Goal: Information Seeking & Learning: Find contact information

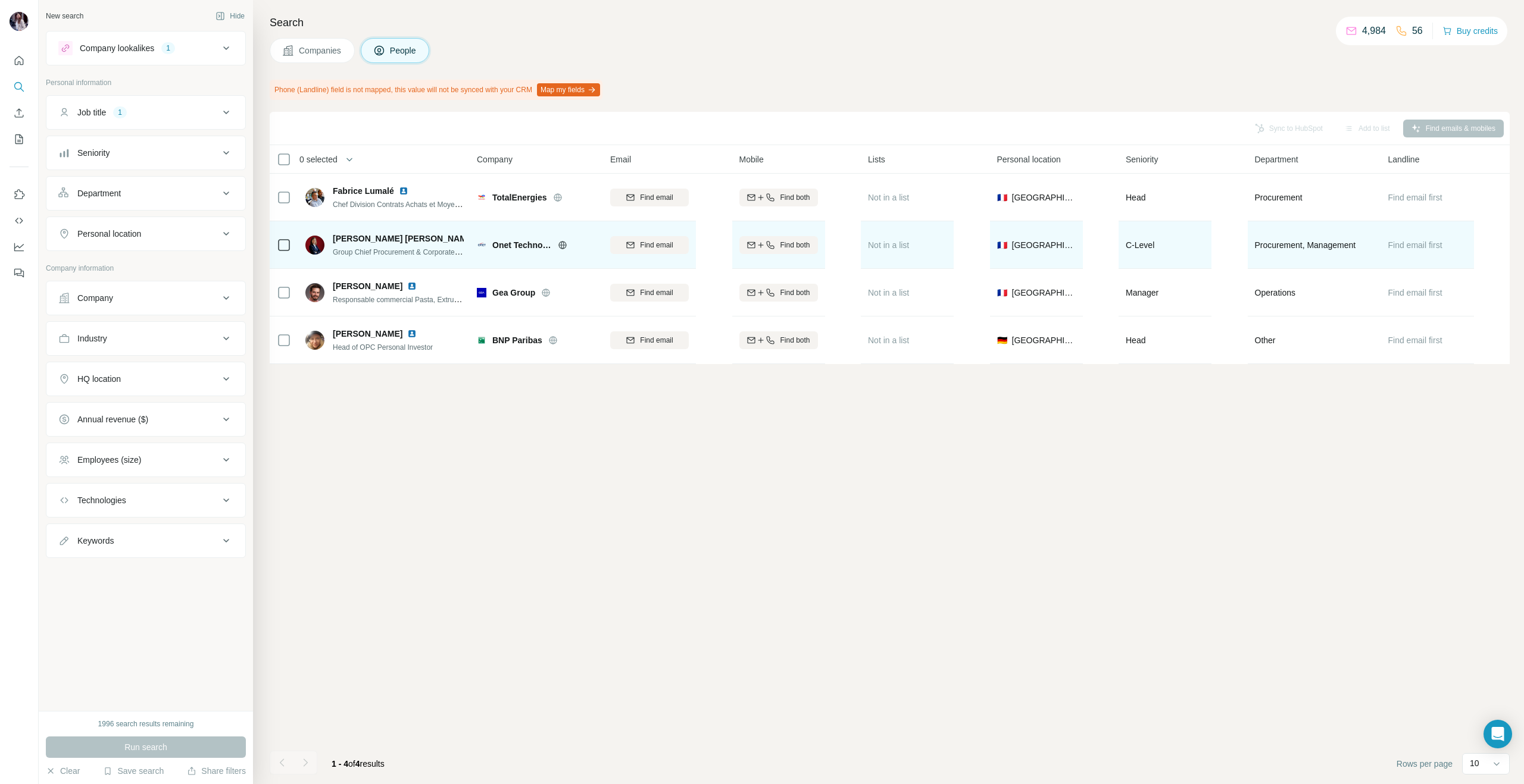
click at [321, 246] on img at bounding box center [315, 245] width 19 height 19
click at [366, 239] on span "Olga Rozhnova Guyot" at bounding box center [403, 238] width 142 height 12
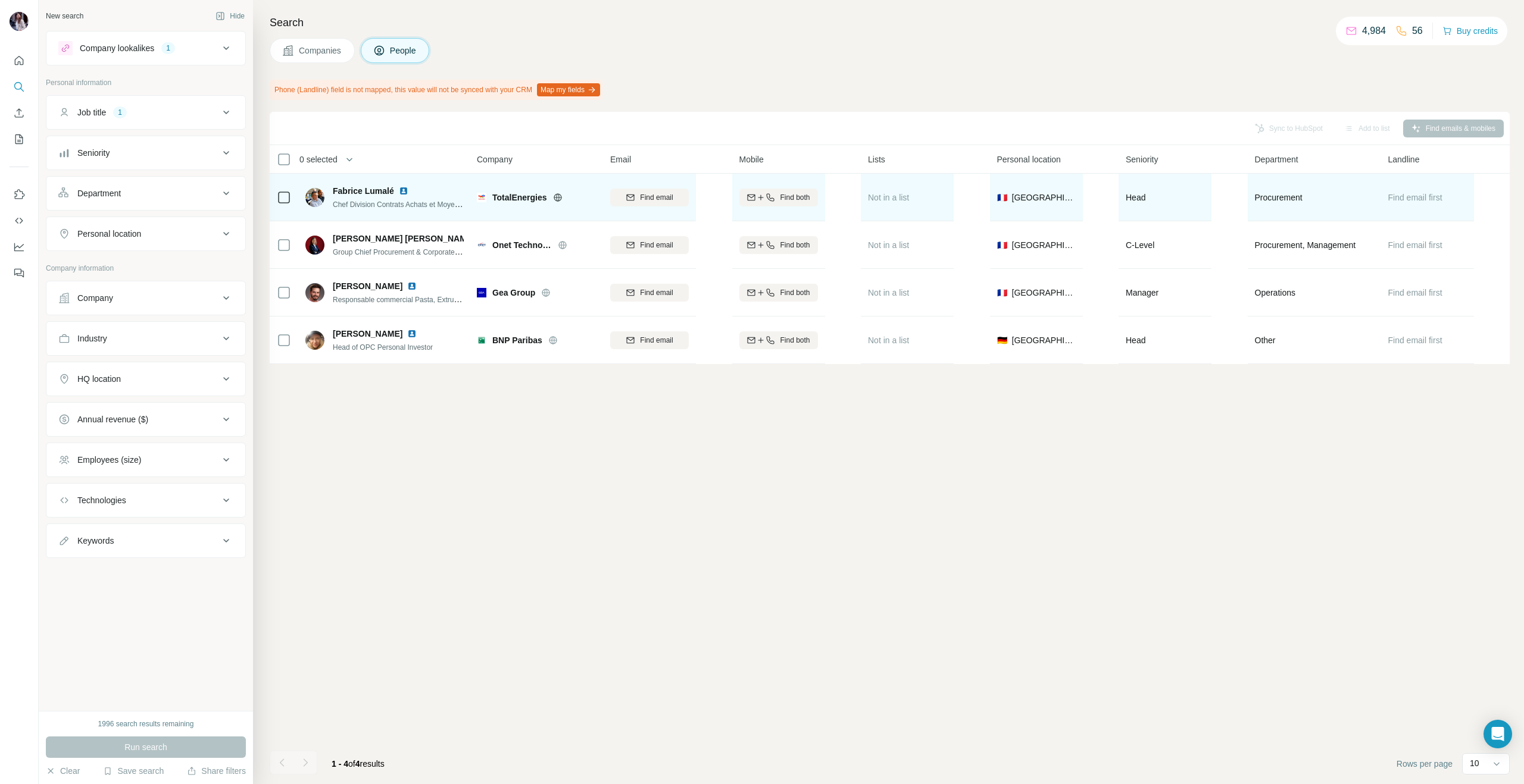
click at [367, 189] on span "Fabrice Lumalé" at bounding box center [363, 191] width 62 height 12
click at [316, 195] on img at bounding box center [315, 197] width 19 height 19
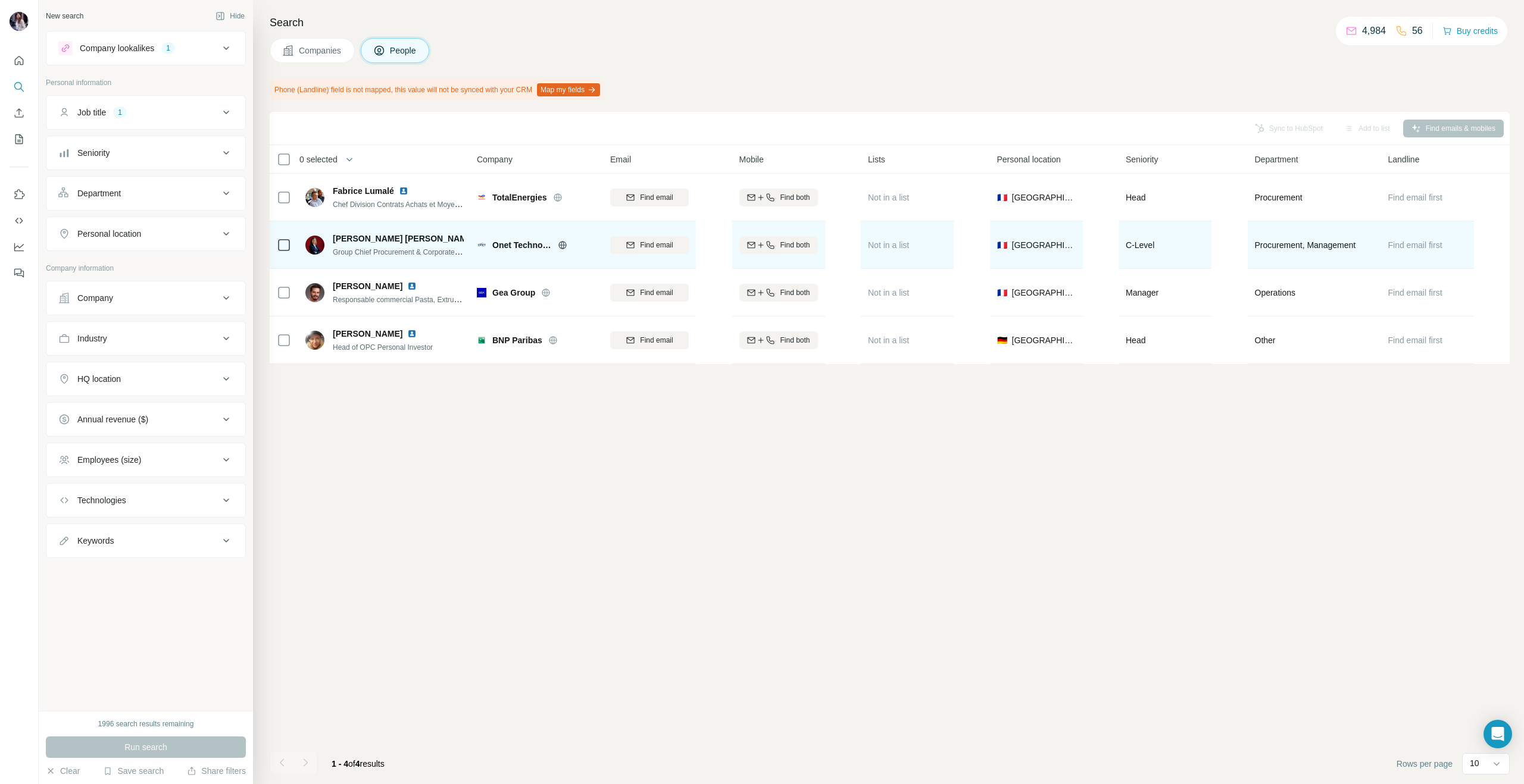
click at [319, 259] on div "Olga Rozhnova Guyot Group Chief Procurement & Corporate Services Officer" at bounding box center [384, 245] width 158 height 32
click at [318, 250] on img at bounding box center [315, 245] width 19 height 19
drag, startPoint x: 332, startPoint y: 239, endPoint x: 419, endPoint y: 239, distance: 87.0
click at [419, 239] on div "Olga Rozhnova Guyot Group Chief Procurement & Corporate Services Officer" at bounding box center [384, 245] width 158 height 25
copy span "Olga Rozhnova Guyot"
